Goal: Book appointment/travel/reservation

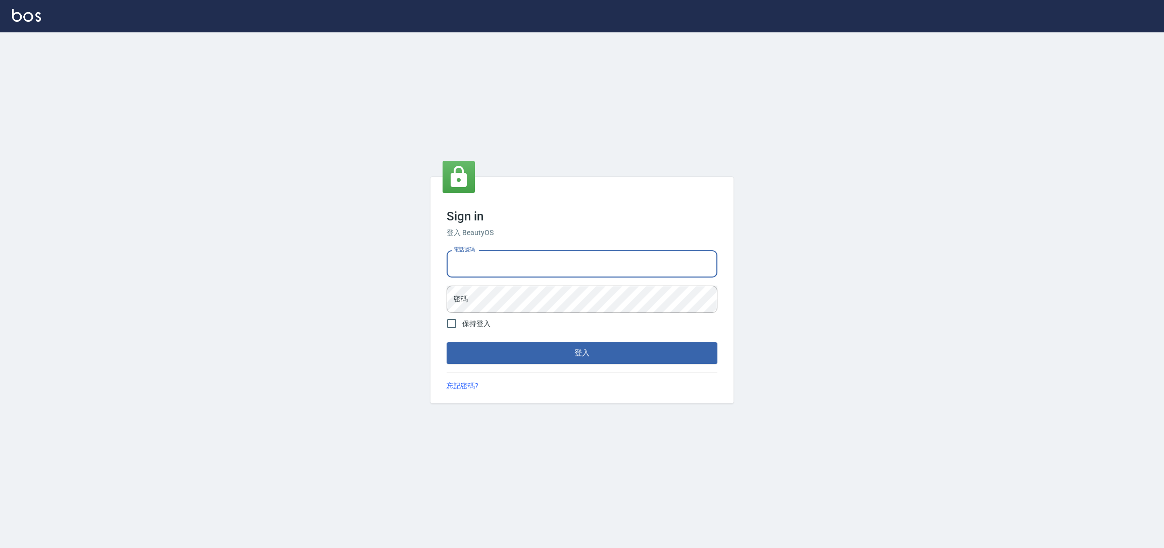
click at [544, 267] on input "電話號碼" at bounding box center [582, 263] width 271 height 27
type input "0981921116"
click at [527, 270] on input "0981921116" at bounding box center [582, 263] width 271 height 27
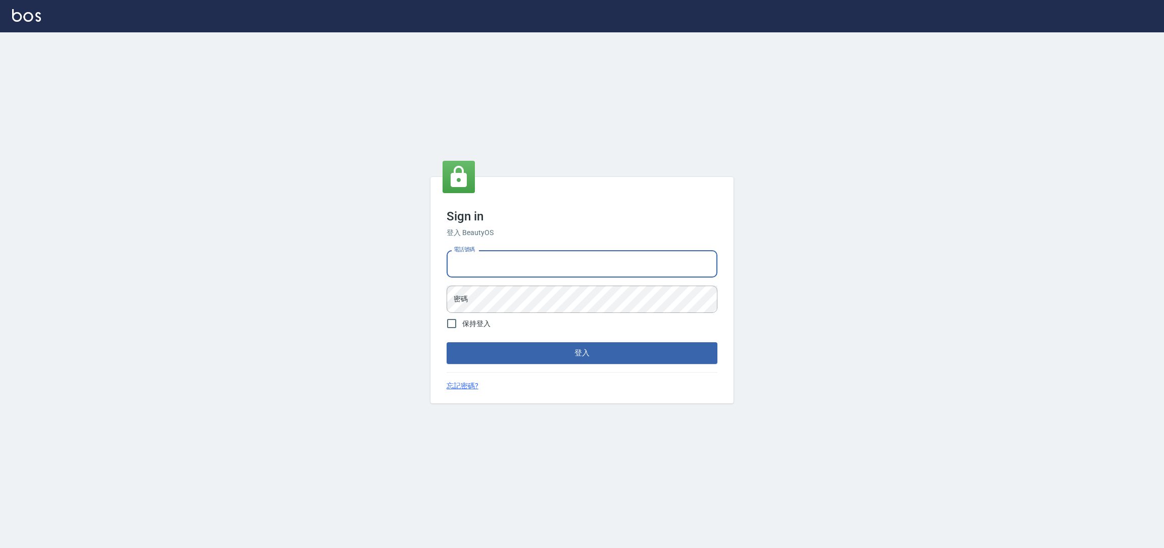
click at [527, 221] on h3 "Sign in" at bounding box center [582, 216] width 271 height 14
drag, startPoint x: 502, startPoint y: 256, endPoint x: 502, endPoint y: 265, distance: 9.1
click at [502, 261] on input "電話號碼" at bounding box center [582, 263] width 271 height 27
type input "0225158181"
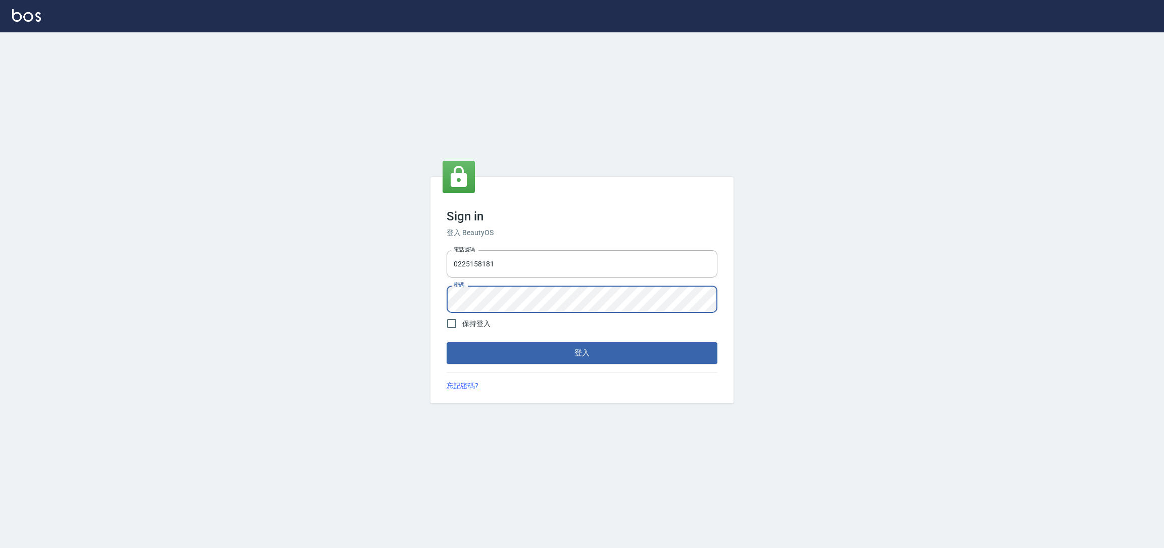
click at [447, 342] on button "登入" at bounding box center [582, 352] width 271 height 21
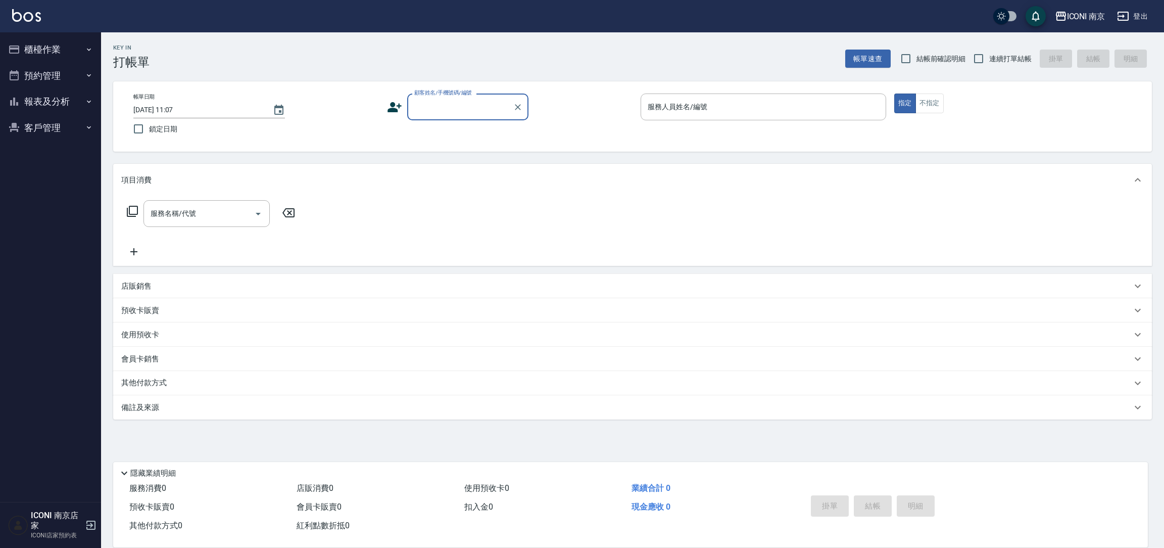
click at [49, 100] on button "報表及分析" at bounding box center [50, 101] width 93 height 26
click at [32, 230] on button "客戶管理" at bounding box center [50, 229] width 93 height 26
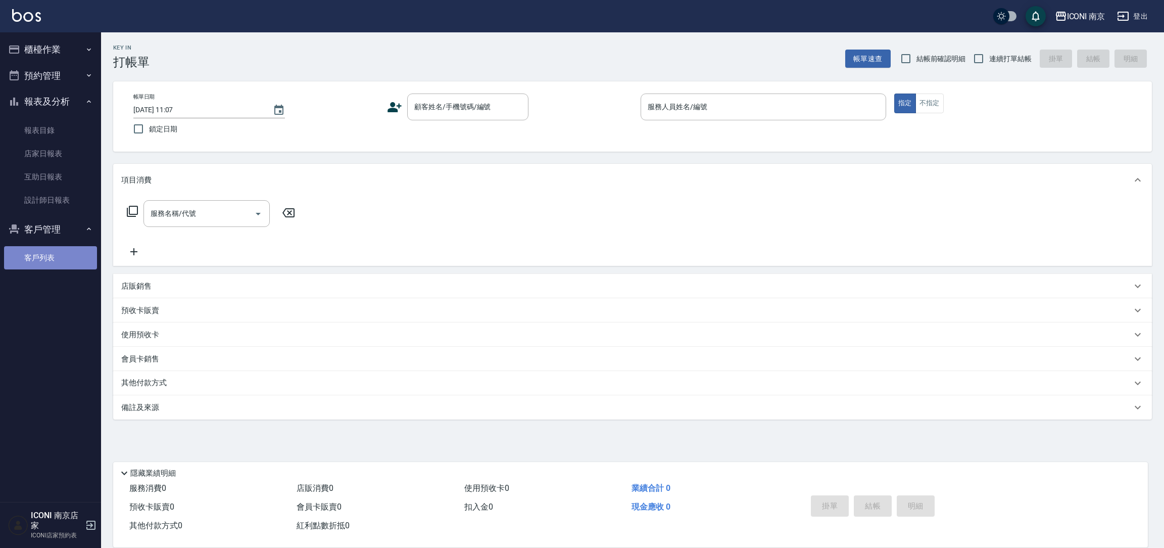
click at [36, 254] on link "客戶列表" at bounding box center [50, 257] width 93 height 23
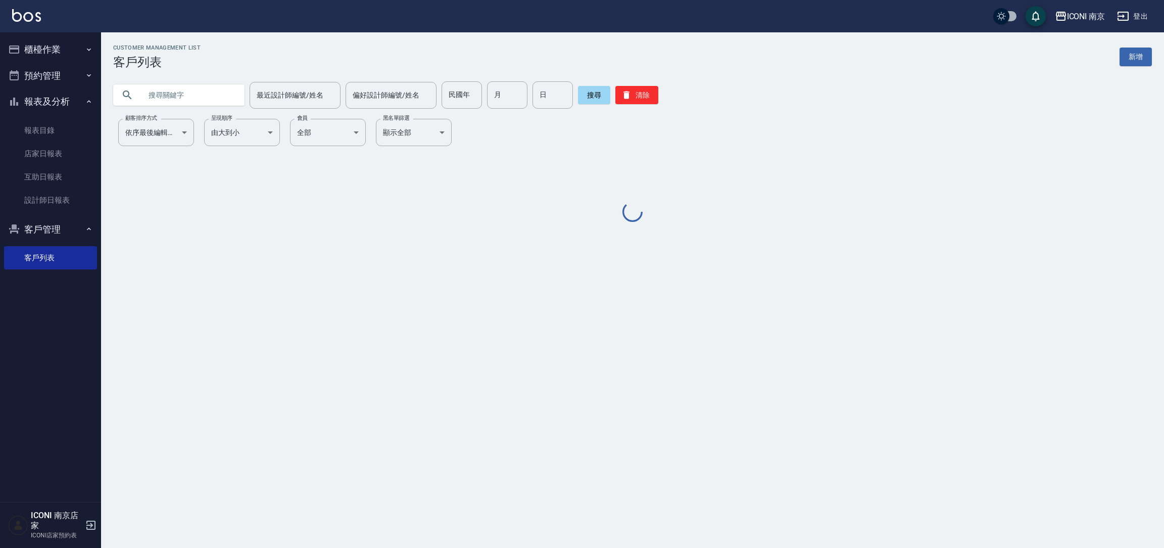
click at [228, 103] on input "text" at bounding box center [189, 94] width 95 height 27
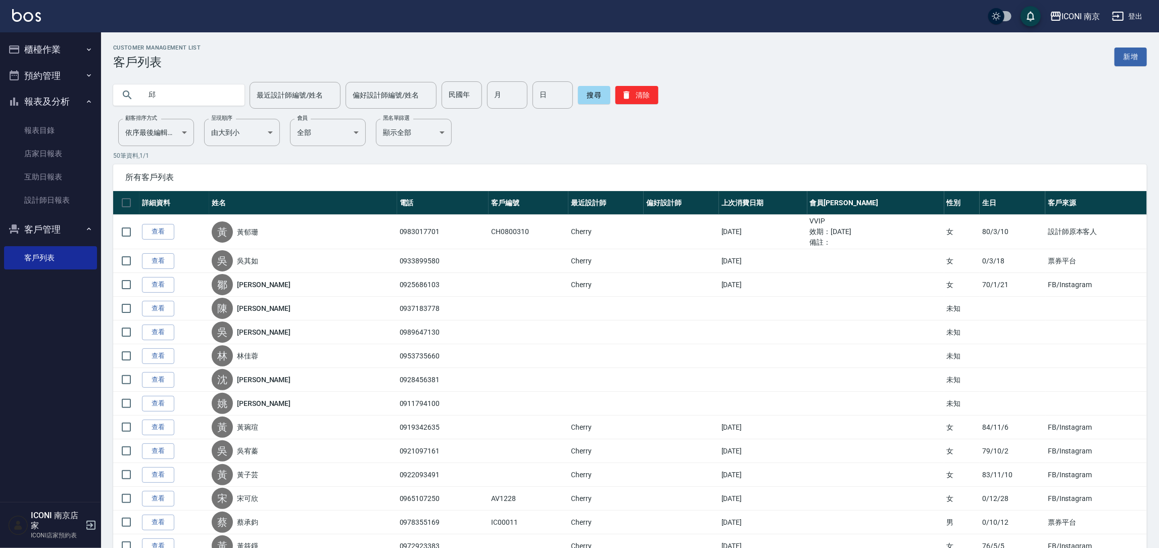
type input "邱"
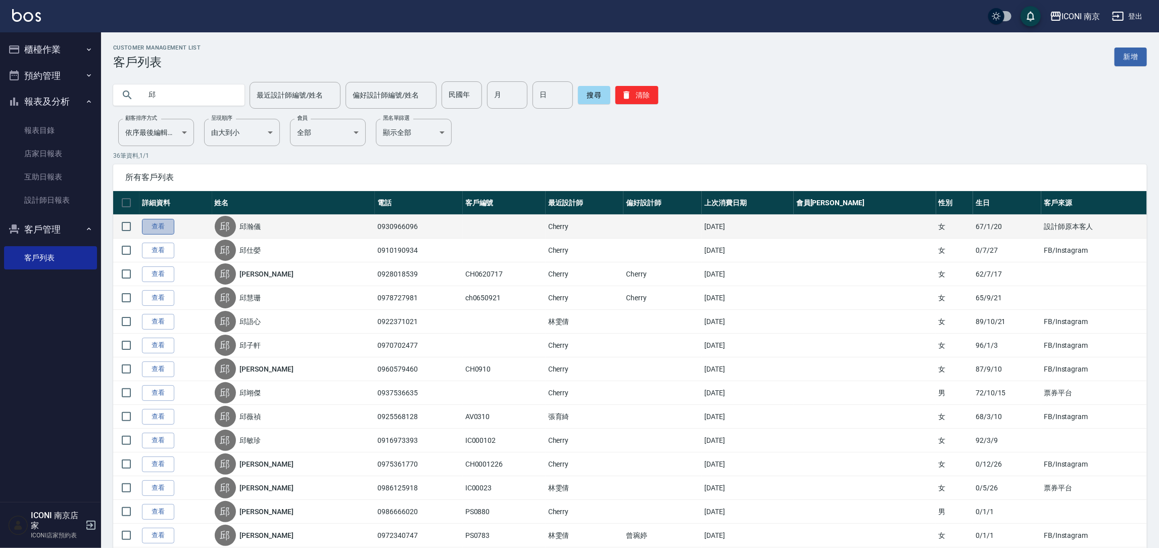
click at [154, 230] on link "查看" at bounding box center [158, 227] width 32 height 16
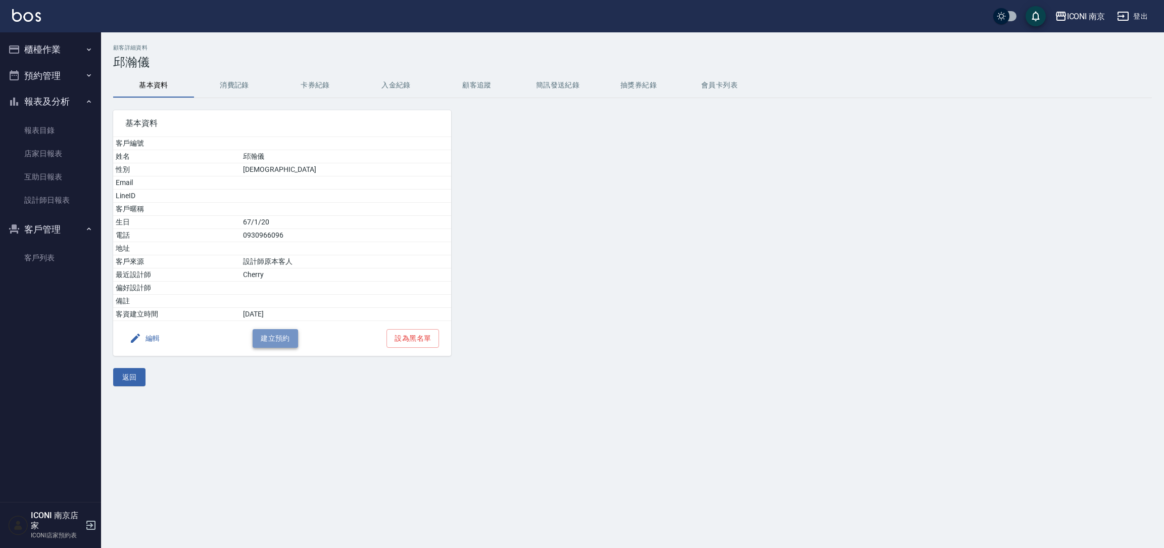
click at [282, 341] on button "建立預約" at bounding box center [275, 338] width 45 height 19
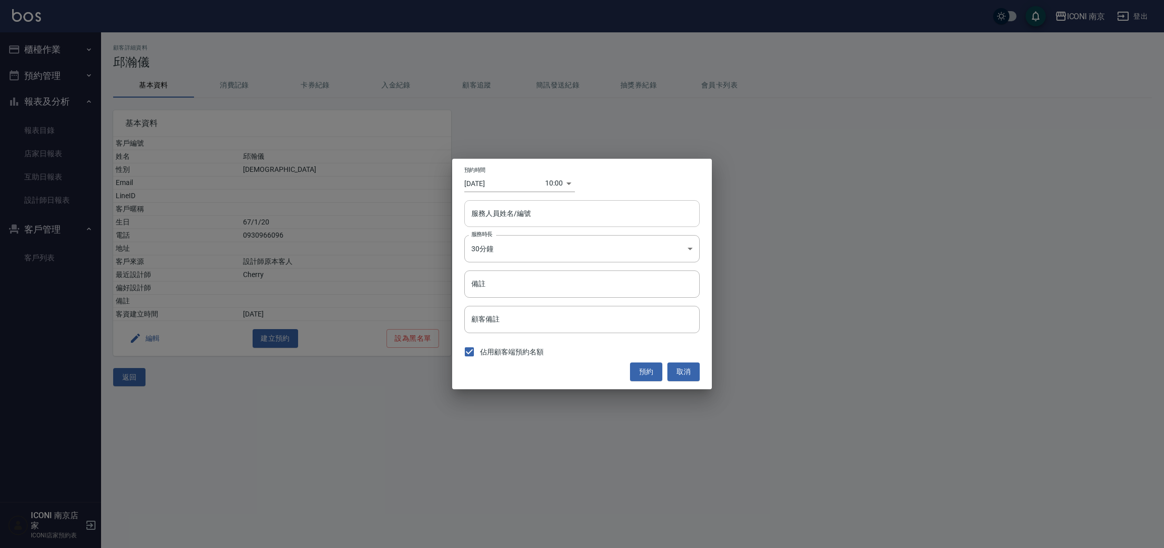
click at [521, 203] on div "服務人員姓名/編號" at bounding box center [582, 213] width 236 height 27
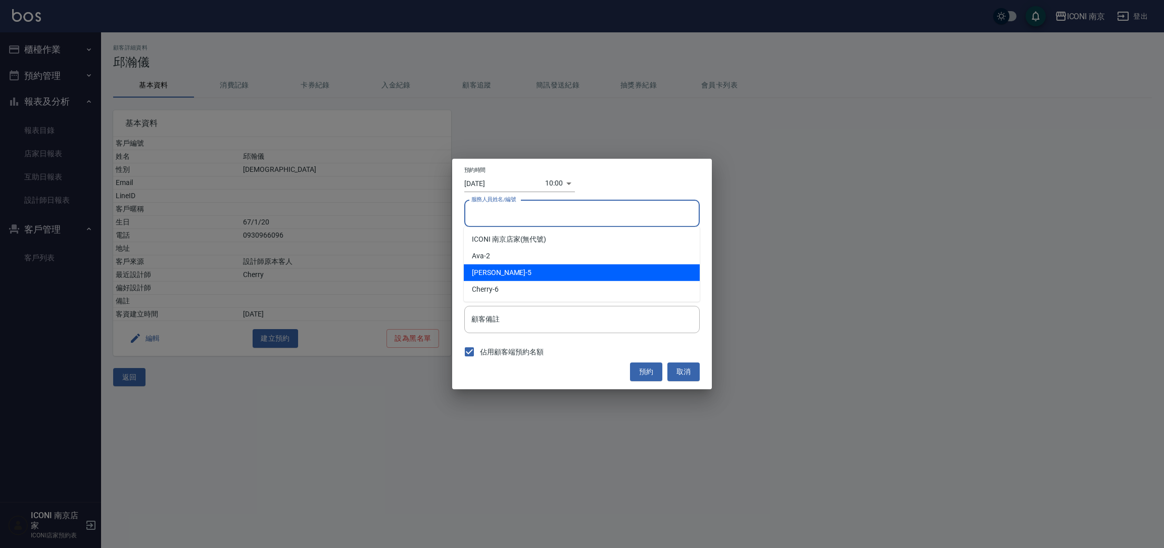
click at [514, 282] on div "Cherry -6" at bounding box center [582, 289] width 236 height 17
type input "Cherry-6"
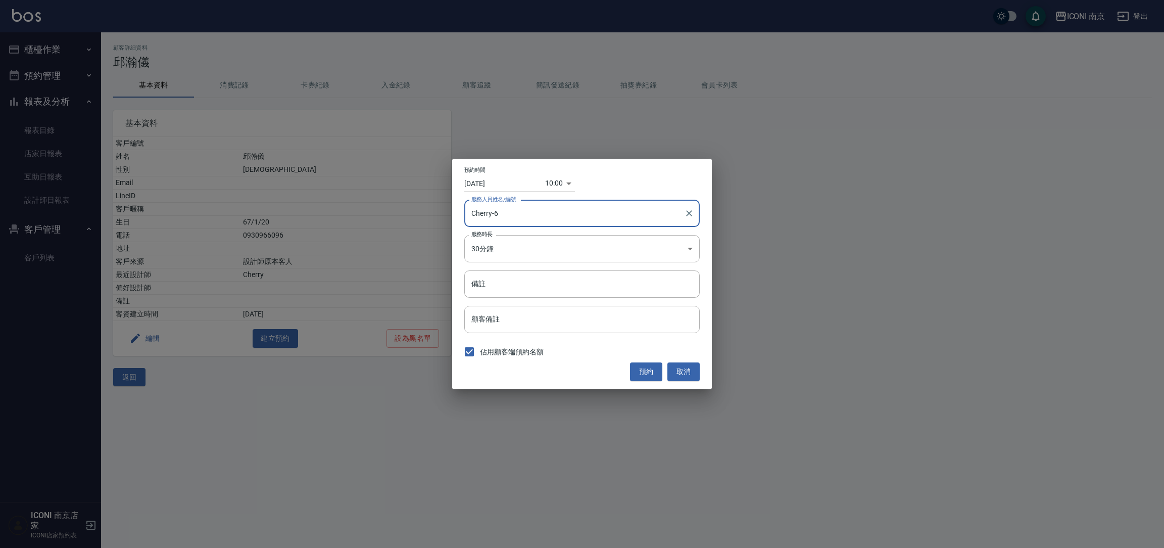
click at [553, 184] on body "ICONI 南京 登出 櫃檯作業 打帳單 帳單列表 現金收支登錄 每日結帳 現場電腦打卡 預約管理 預約管理 單日預約紀錄 單週預約紀錄 報表及分析 報表目錄…" at bounding box center [582, 274] width 1164 height 548
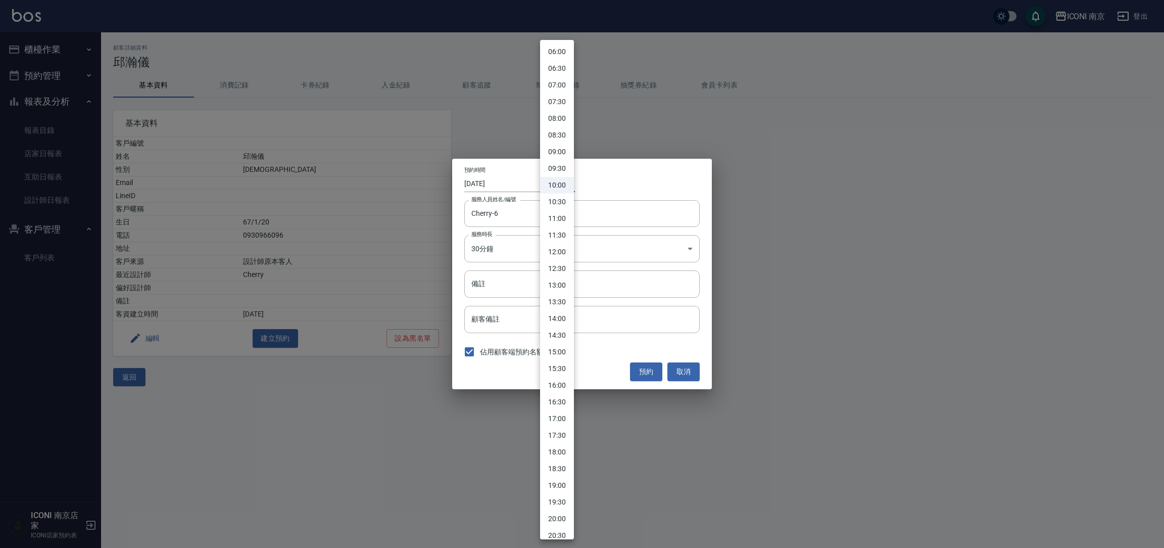
scroll to position [227, 0]
click at [566, 379] on li "16:30" at bounding box center [557, 375] width 34 height 17
type input "1757406600000"
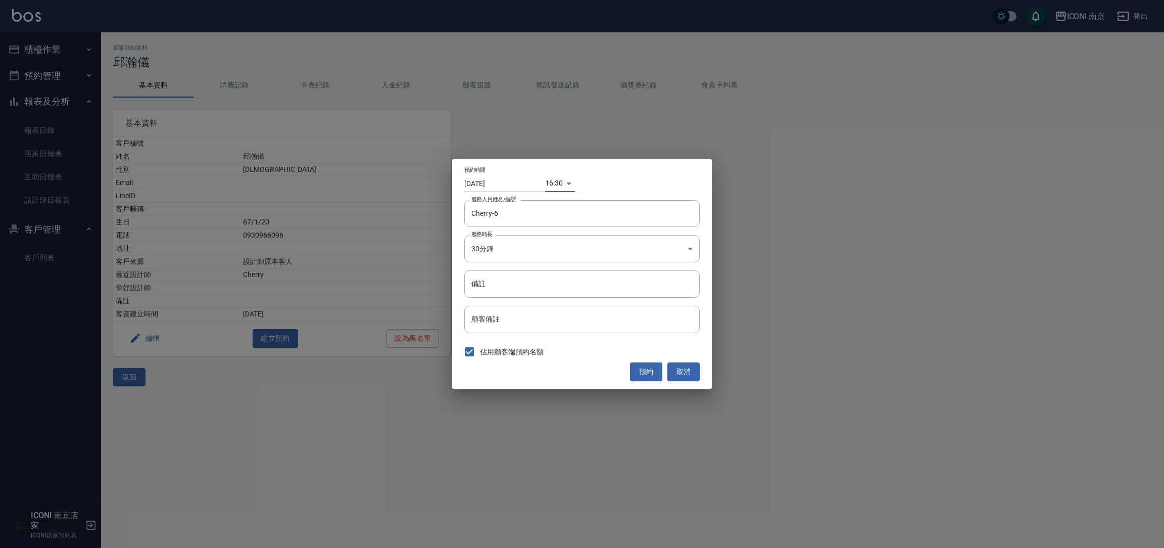
click at [543, 184] on input "[DATE]" at bounding box center [504, 183] width 81 height 17
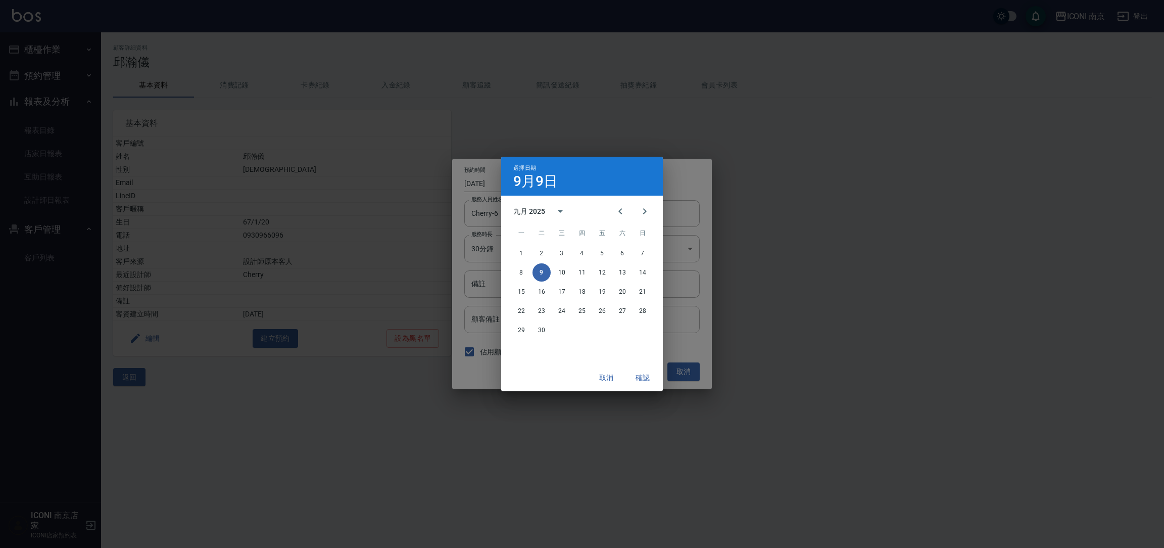
click at [554, 182] on h4 "9月9日" at bounding box center [535, 181] width 44 height 12
click at [583, 272] on button "11" at bounding box center [582, 272] width 18 height 18
type input "[DATE]"
type input "1757579400000"
click at [647, 383] on button "確認" at bounding box center [643, 377] width 32 height 19
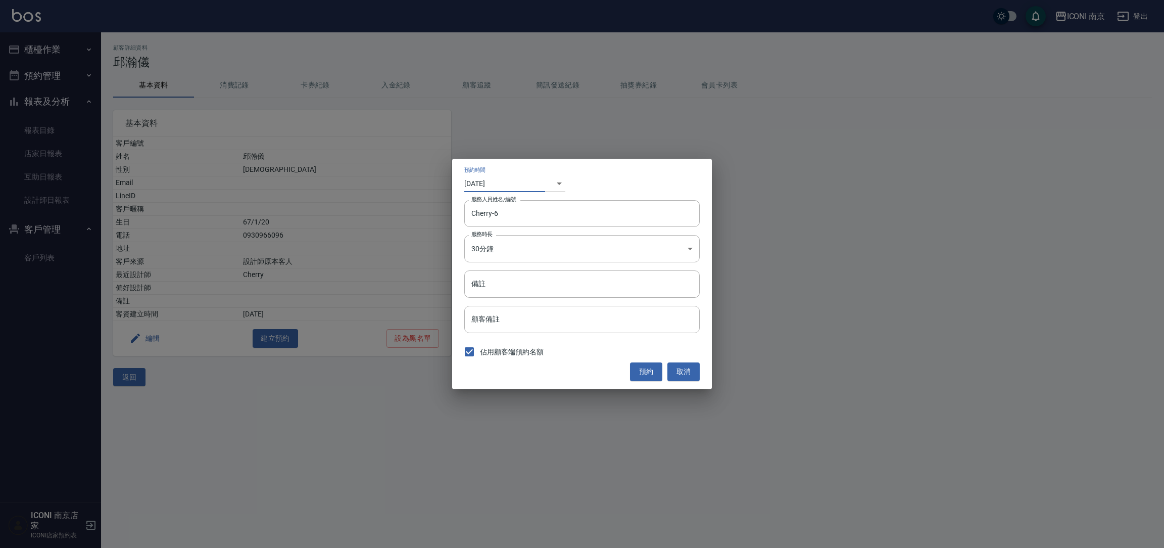
click at [552, 187] on body "ICONI 南京 登出 櫃檯作業 打帳單 帳單列表 現金收支登錄 每日結帳 現場電腦打卡 預約管理 預約管理 單日預約紀錄 單週預約紀錄 報表及分析 報表目錄…" at bounding box center [582, 274] width 1164 height 548
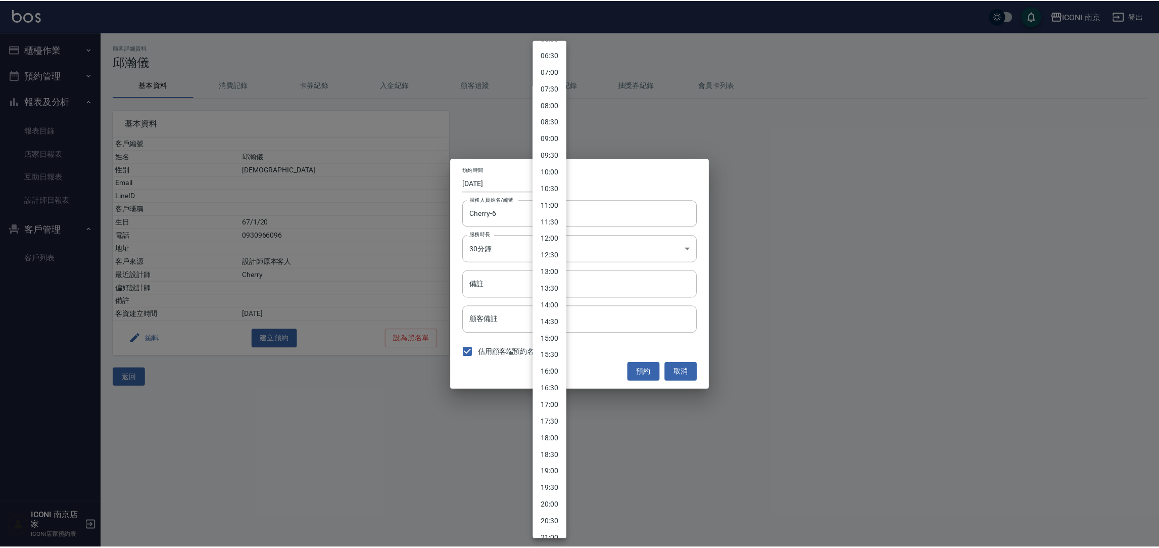
scroll to position [303, 0]
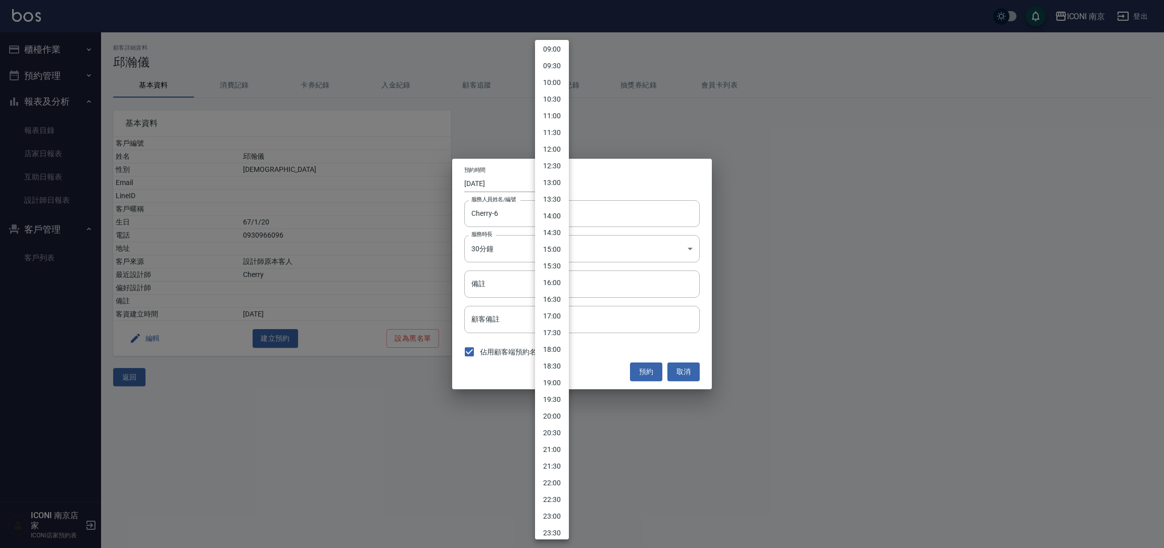
click at [548, 367] on li "18:30" at bounding box center [552, 366] width 34 height 17
type input "[DATE]"
type input "1757413800000"
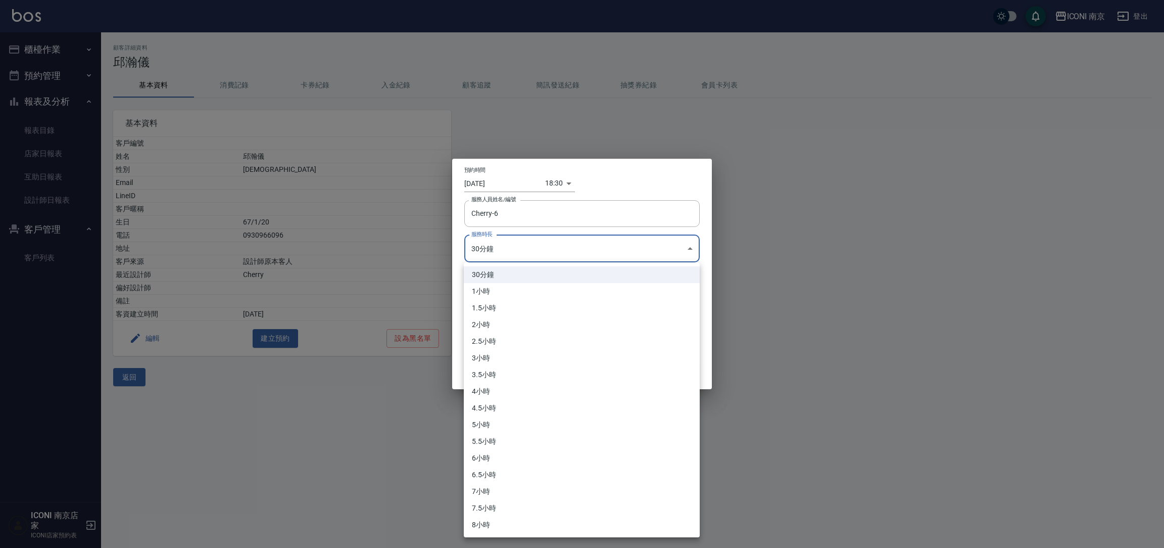
click at [518, 251] on body "ICONI 南京 登出 櫃檯作業 打帳單 帳單列表 現金收支登錄 每日結帳 現場電腦打卡 預約管理 預約管理 單日預約紀錄 單週預約紀錄 報表及分析 報表目錄…" at bounding box center [582, 274] width 1164 height 548
click at [498, 286] on li "1小時" at bounding box center [582, 291] width 236 height 17
type input "2"
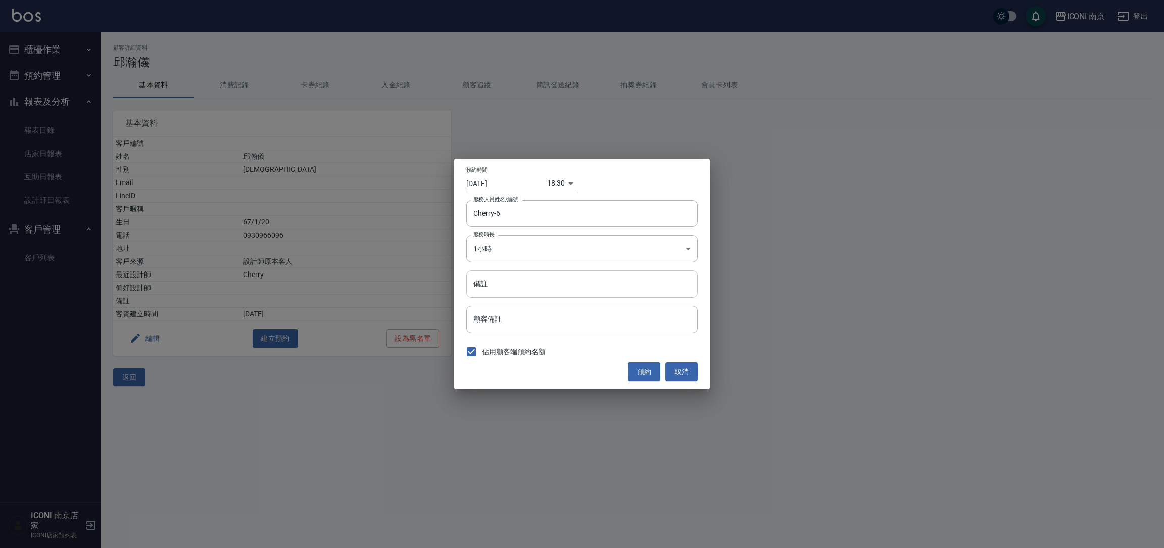
click at [502, 283] on input "備註" at bounding box center [581, 283] width 231 height 27
type input "洗+剪"
click at [494, 184] on input "[DATE]" at bounding box center [506, 183] width 81 height 17
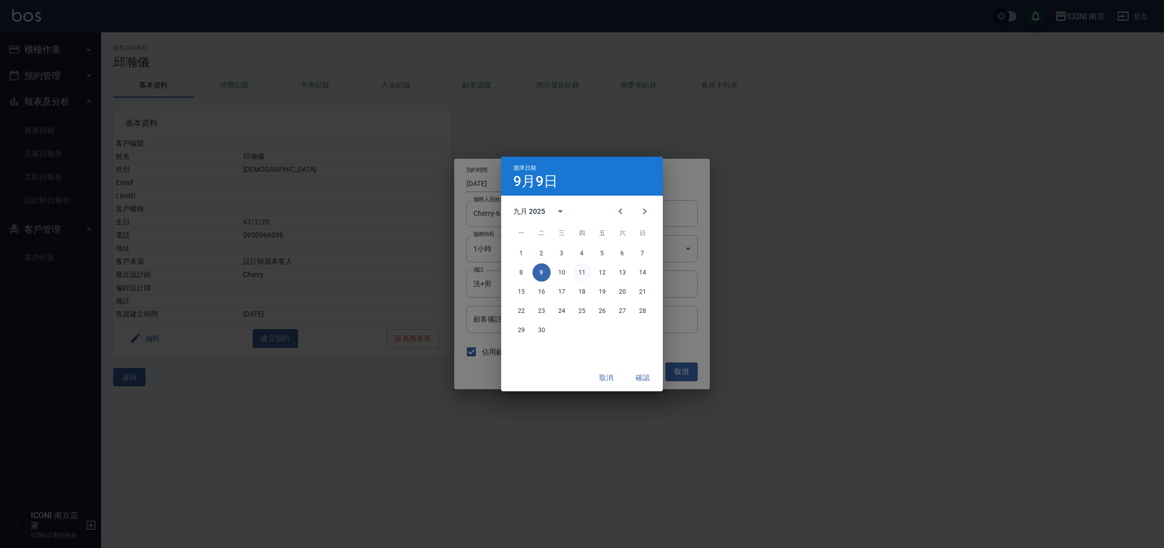
drag, startPoint x: 577, startPoint y: 270, endPoint x: 586, endPoint y: 275, distance: 10.2
click at [577, 270] on button "11" at bounding box center [582, 272] width 18 height 18
type input "[DATE]"
type input "1757586600000"
click at [636, 373] on button "確認" at bounding box center [643, 377] width 32 height 19
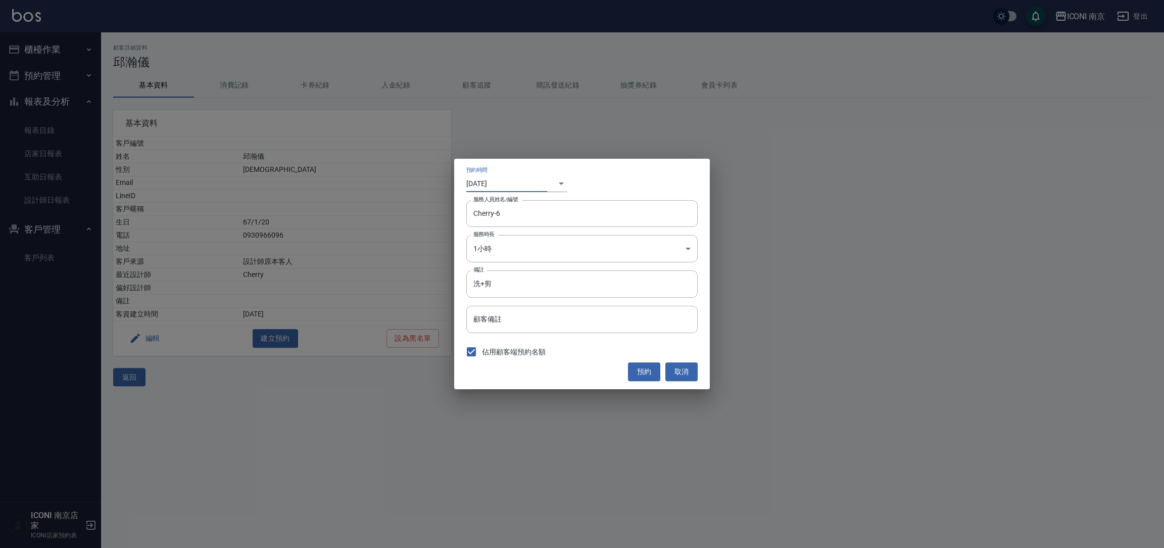
click at [649, 374] on button "預約" at bounding box center [644, 371] width 32 height 19
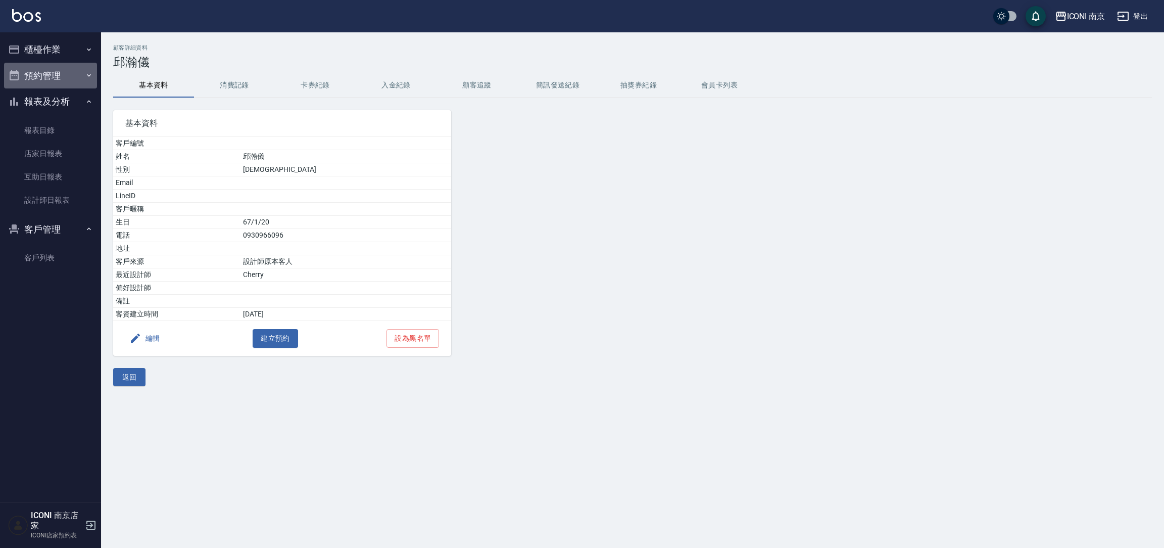
click at [49, 70] on button "預約管理" at bounding box center [50, 76] width 93 height 26
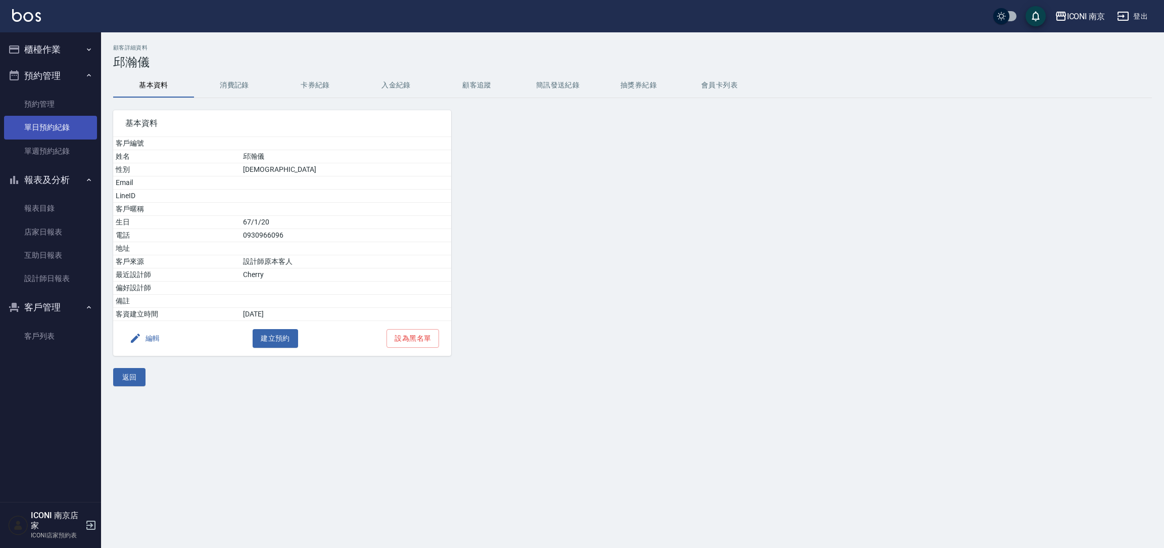
click at [50, 131] on link "單日預約紀錄" at bounding box center [50, 127] width 93 height 23
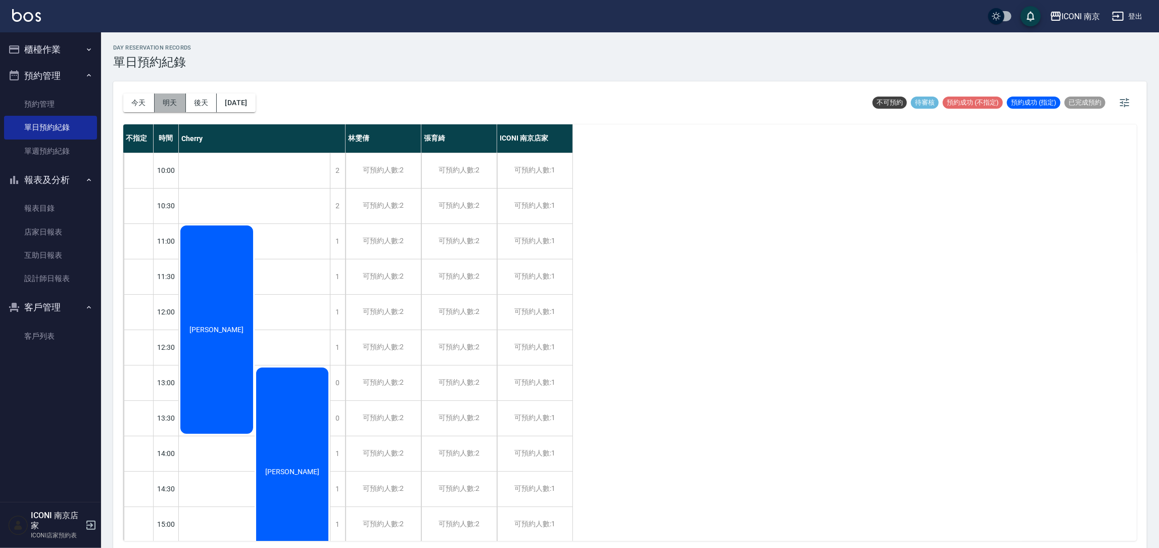
click at [175, 101] on button "明天" at bounding box center [170, 102] width 31 height 19
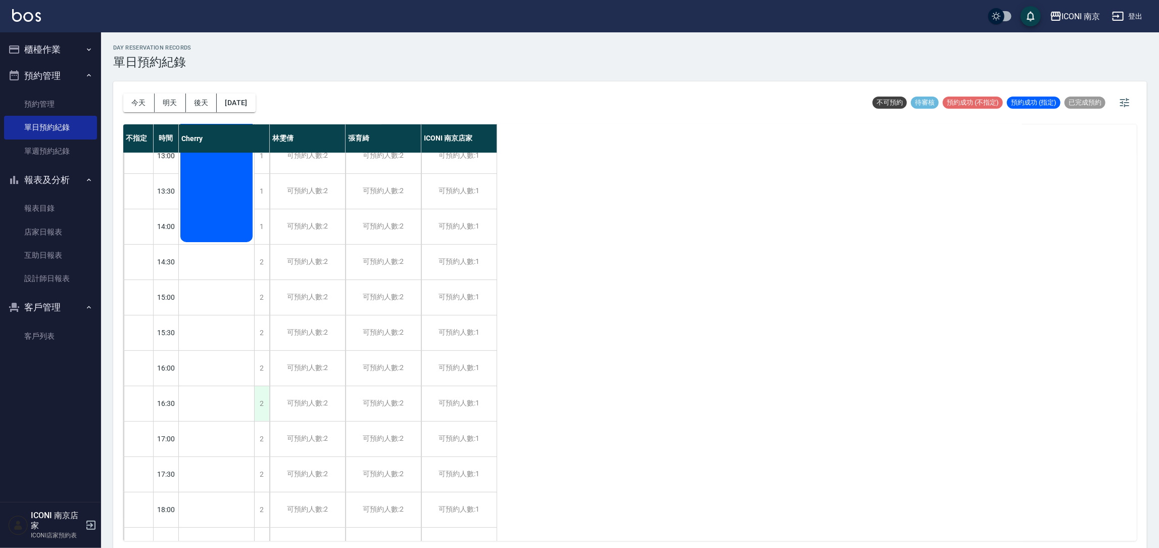
scroll to position [379, 0]
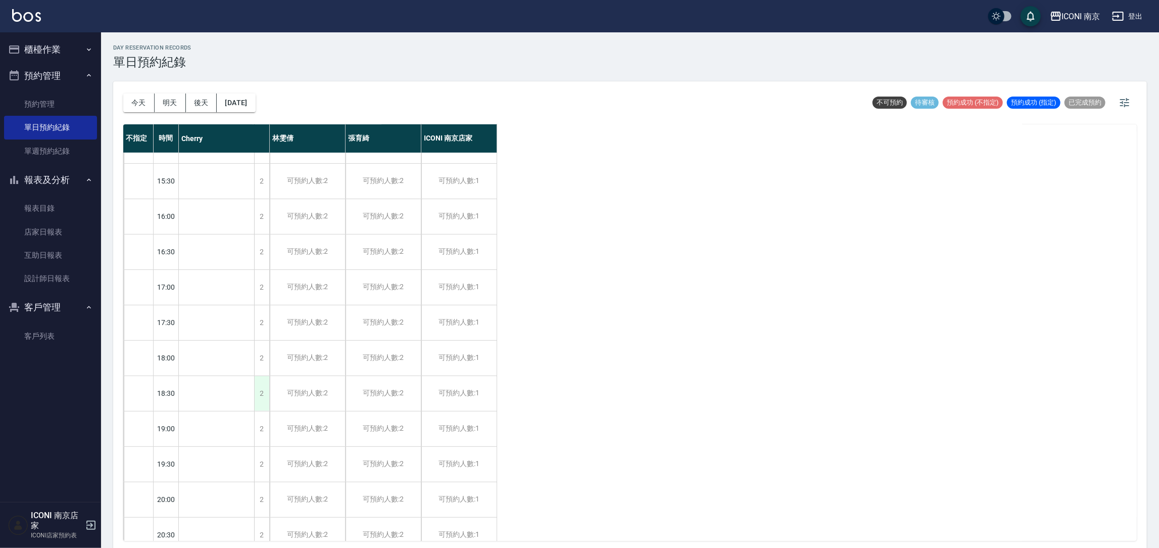
click at [263, 395] on div "2" at bounding box center [261, 393] width 15 height 35
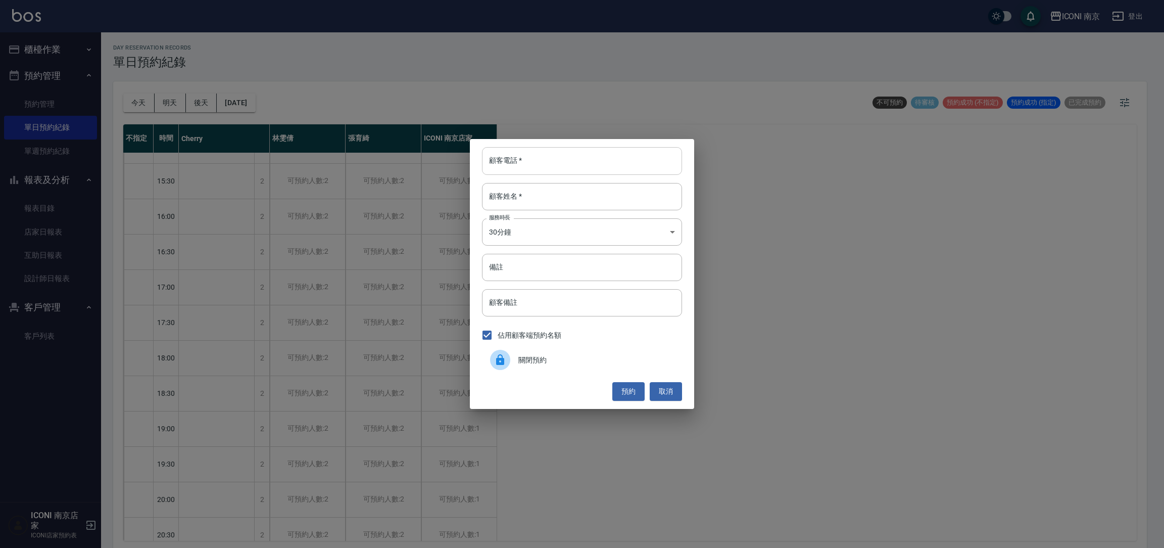
click at [523, 159] on input "顧客電話   *" at bounding box center [582, 160] width 200 height 27
type input "0978185428"
click at [529, 203] on input "顧客姓名   *" at bounding box center [582, 196] width 200 height 27
type input "[PERSON_NAME]"
click at [524, 233] on body "ICONI 南京 登出 櫃檯作業 打帳單 帳單列表 現金收支登錄 每日結帳 現場電腦打卡 預約管理 預約管理 單日預約紀錄 單週預約紀錄 報表及分析 報表目錄…" at bounding box center [582, 275] width 1164 height 551
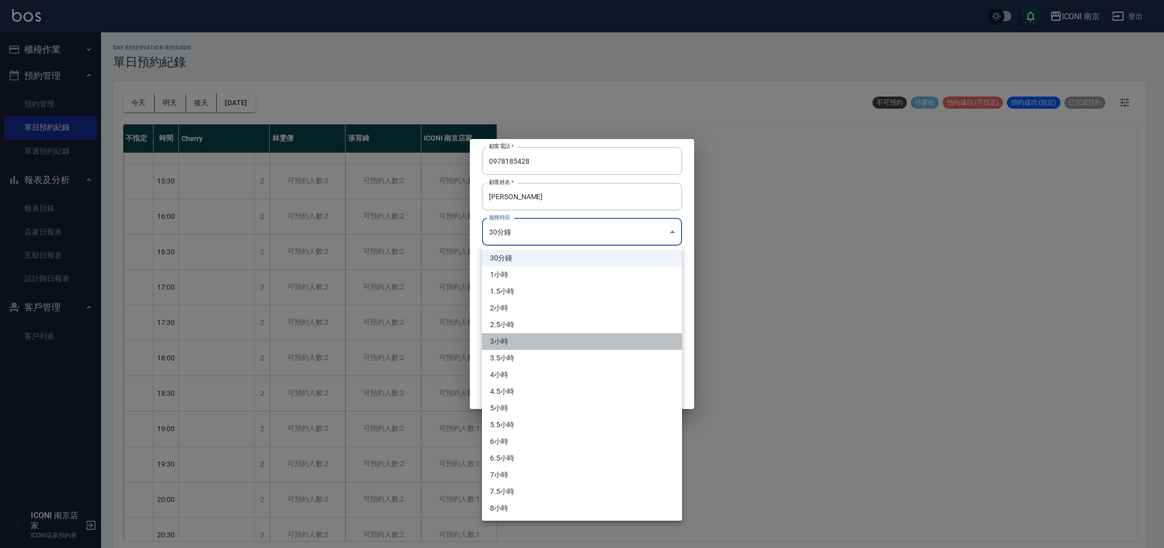
click at [522, 340] on li "3小時" at bounding box center [582, 341] width 200 height 17
type input "6"
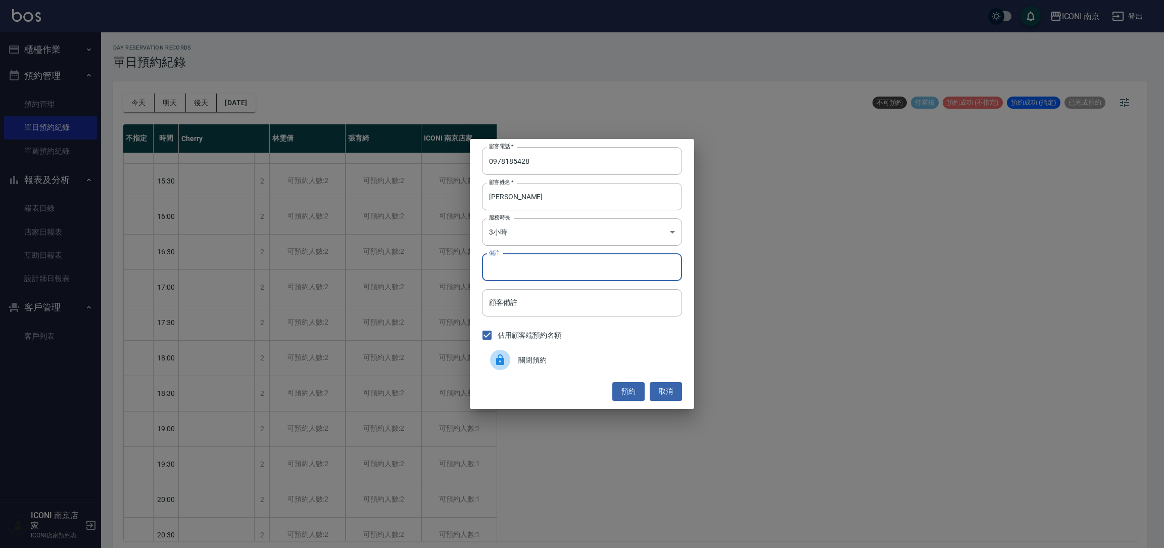
click at [529, 269] on input "備註" at bounding box center [582, 267] width 200 height 27
type input "燙1299、護線上價1300UP"
click at [629, 395] on button "預約" at bounding box center [629, 391] width 32 height 19
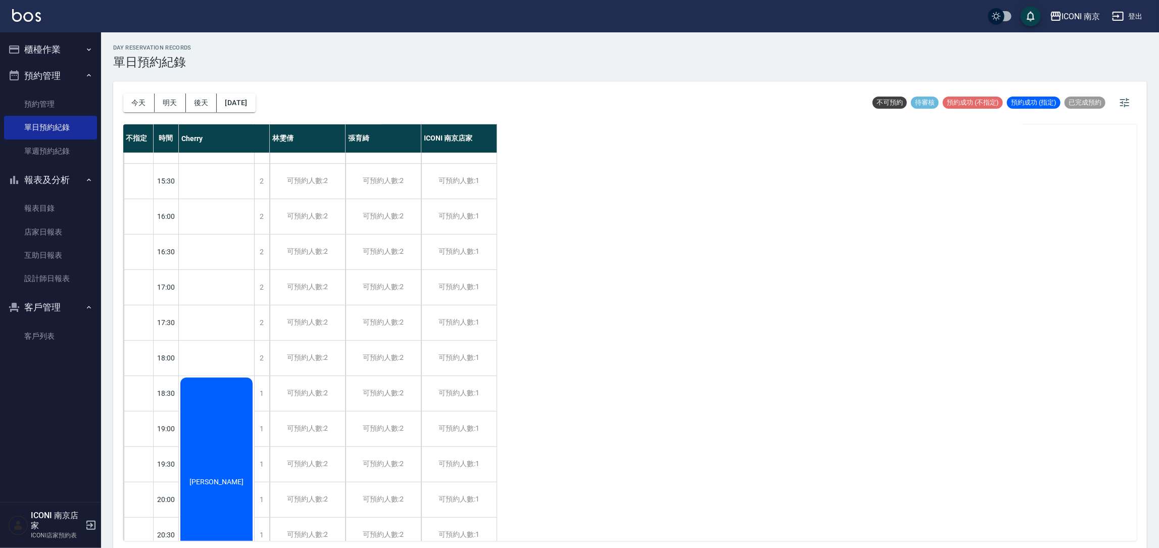
click at [629, 395] on div "不指定 時間 Cherry [PERSON_NAME] [PERSON_NAME] ICONI 南京店家 10:00 10:30 11:00 11:30 12…" at bounding box center [630, 332] width 1014 height 416
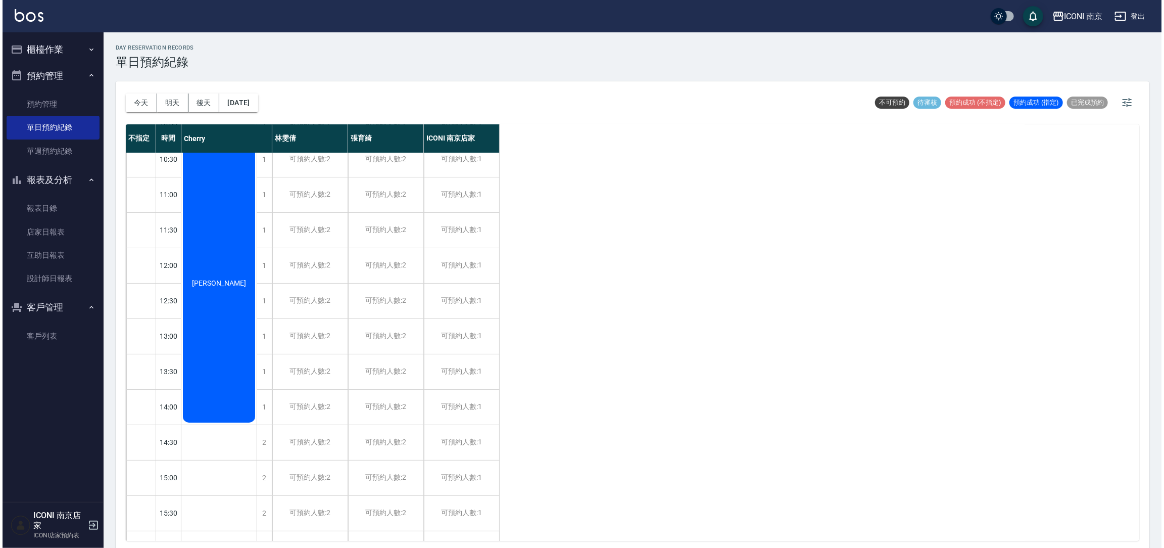
scroll to position [0, 0]
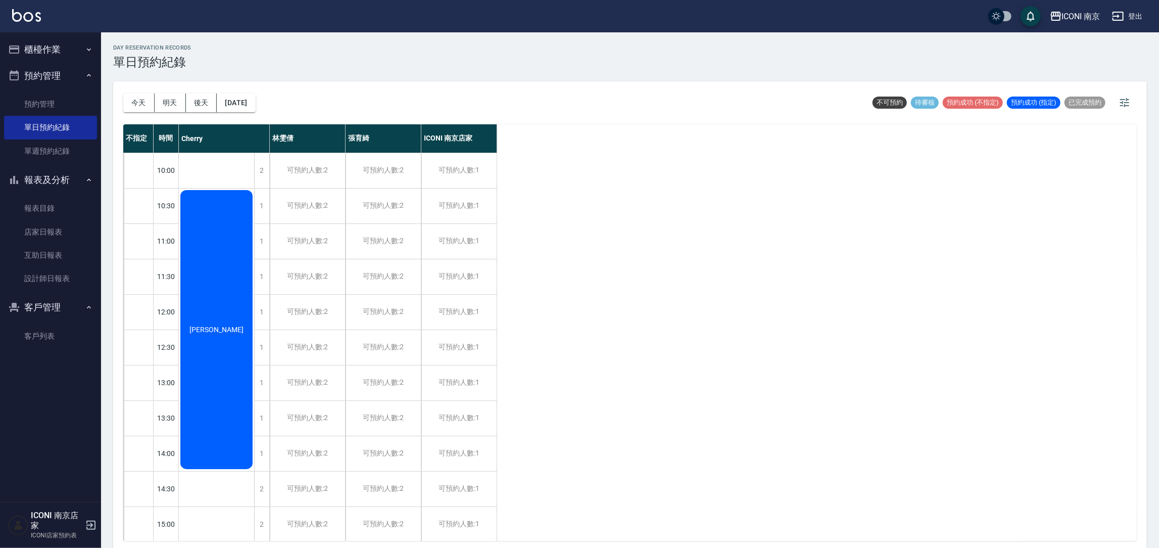
click at [22, 52] on button "櫃檯作業" at bounding box center [50, 49] width 93 height 26
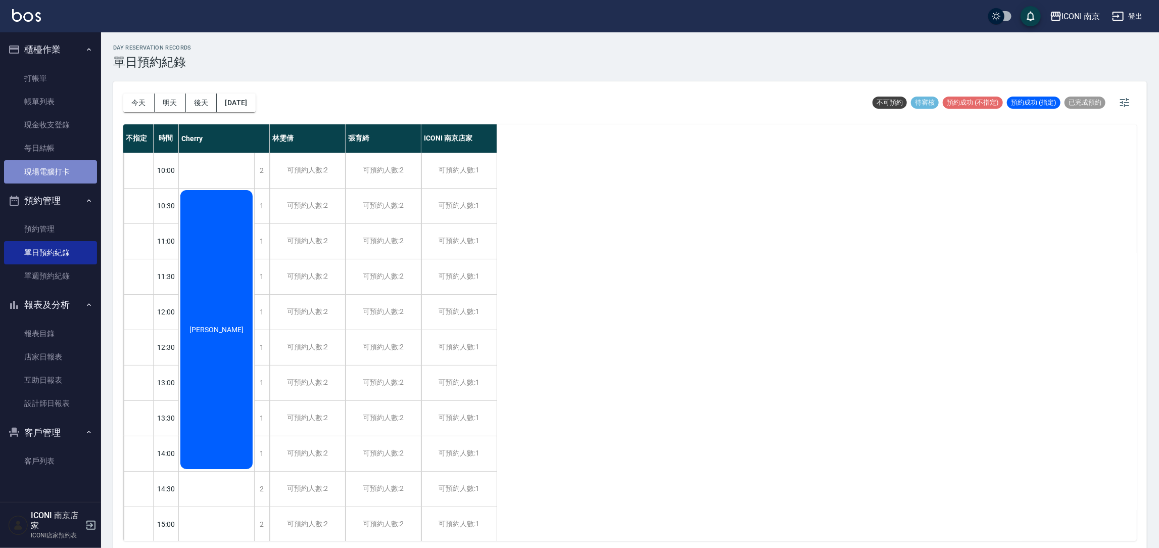
click at [67, 171] on link "現場電腦打卡" at bounding box center [50, 171] width 93 height 23
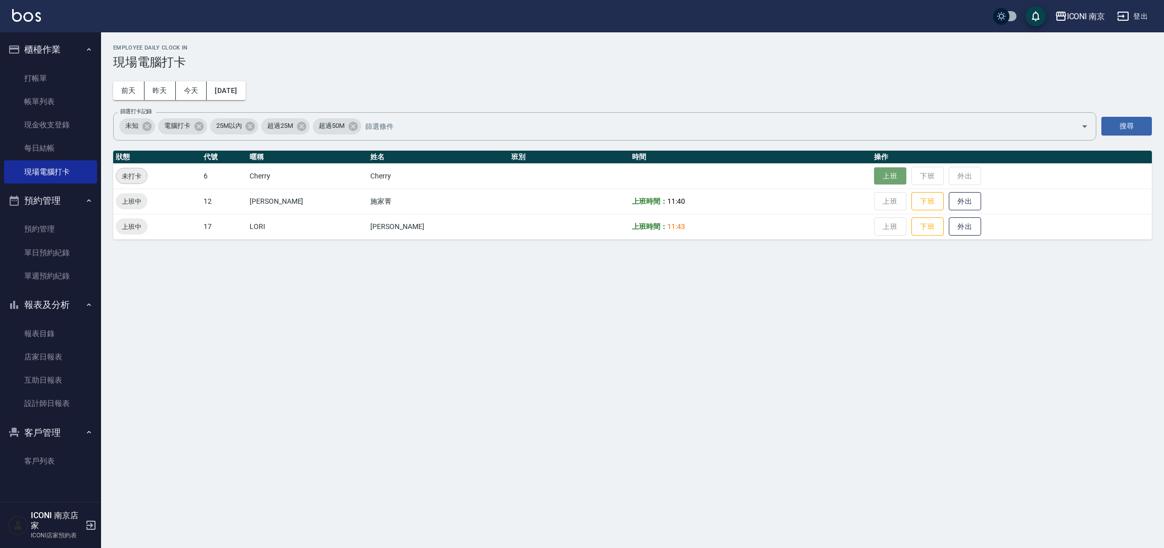
click at [874, 175] on button "上班" at bounding box center [890, 176] width 32 height 18
